Goal: Task Accomplishment & Management: Manage account settings

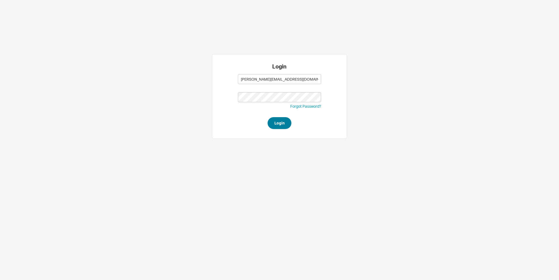
type input "[PERSON_NAME][EMAIL_ADDRESS][DOMAIN_NAME]"
click at [286, 123] on button "Login" at bounding box center [279, 123] width 24 height 12
click at [270, 124] on button "Login" at bounding box center [279, 123] width 24 height 12
click at [274, 124] on button "Login" at bounding box center [279, 123] width 24 height 12
click at [277, 125] on button "Login" at bounding box center [279, 123] width 24 height 12
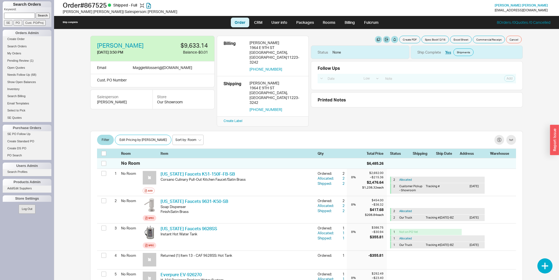
select select "LOW"
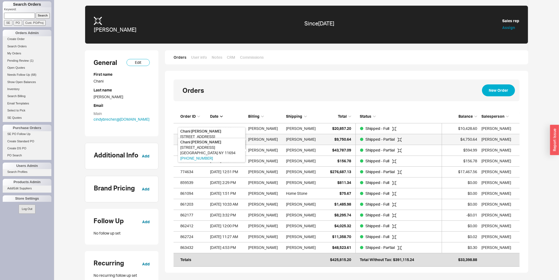
scroll to position [149, 340]
